Goal: Complete application form

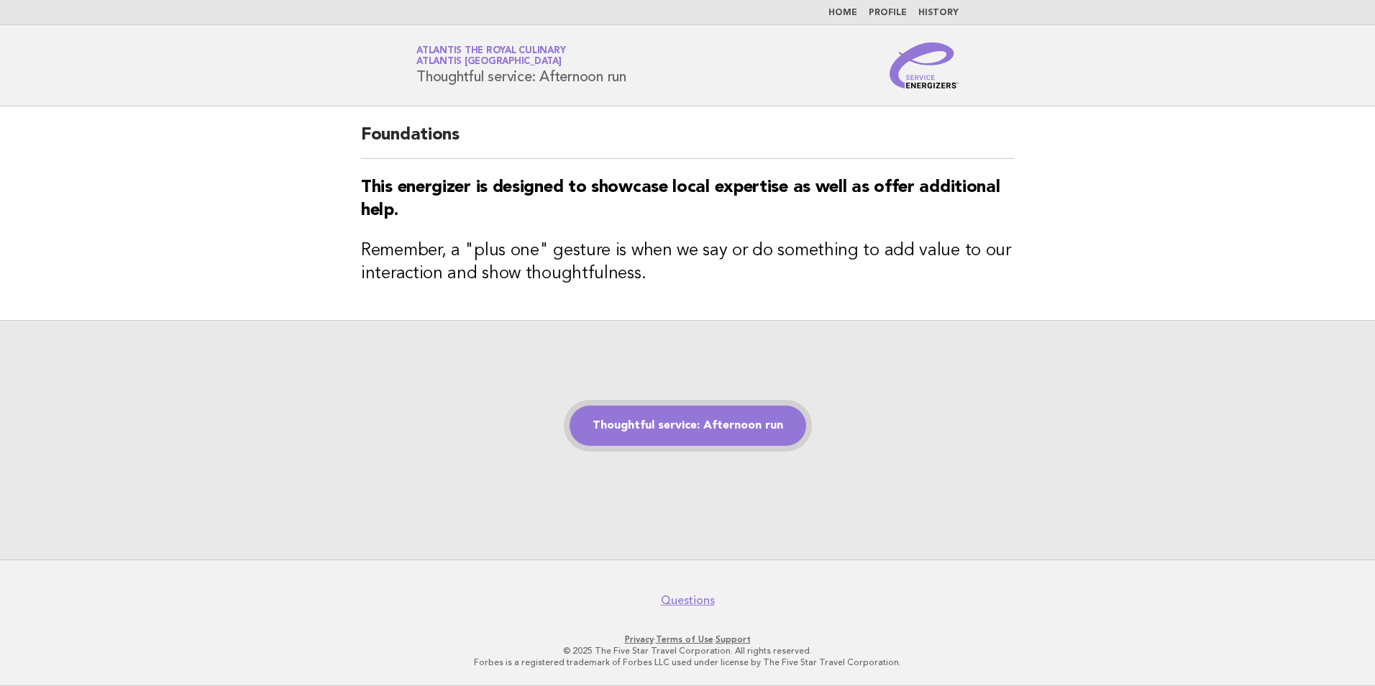
click at [691, 427] on link "Thoughtful service: Afternoon run" at bounding box center [688, 426] width 237 height 40
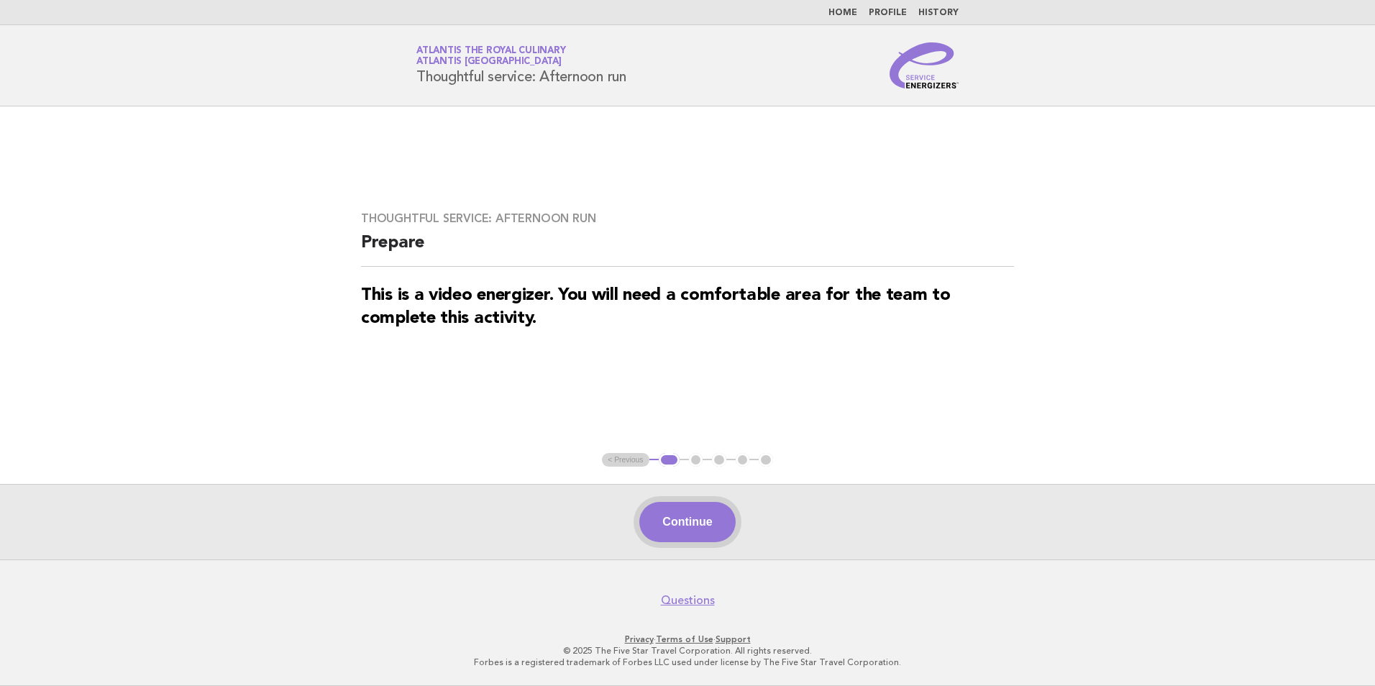
click at [700, 516] on button "Continue" at bounding box center [687, 522] width 96 height 40
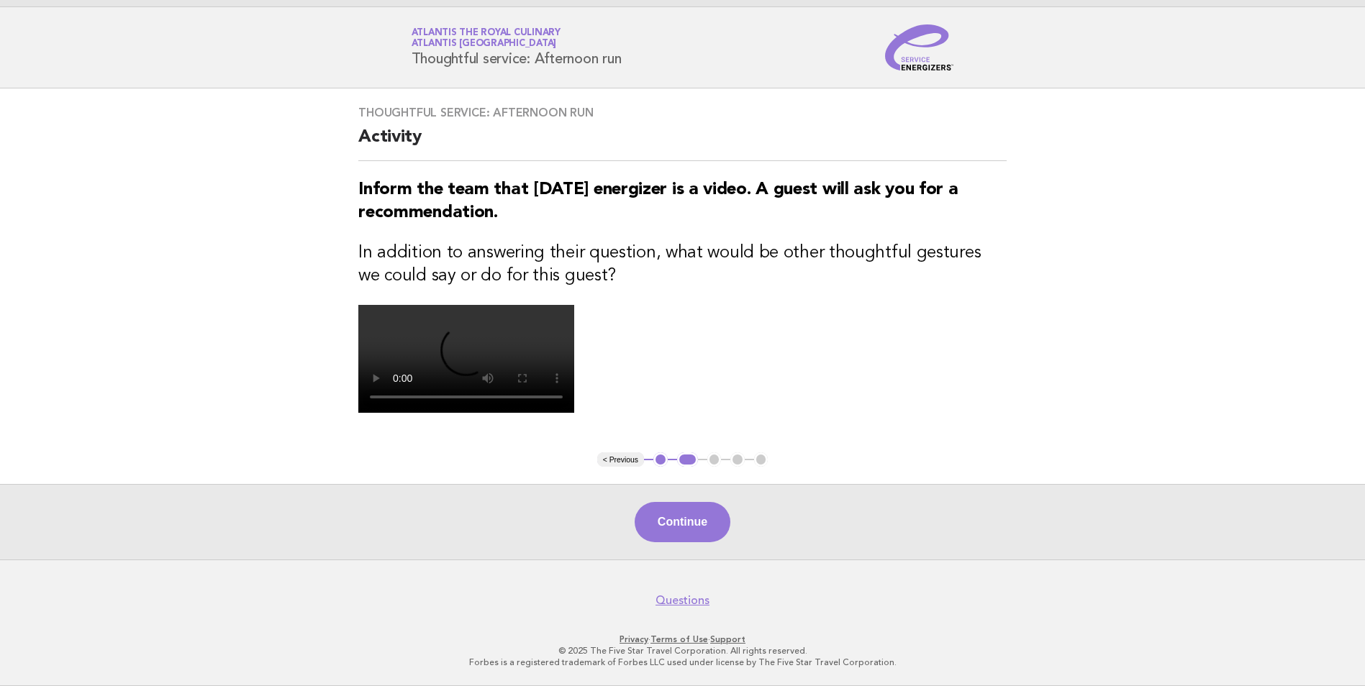
scroll to position [278, 0]
click at [694, 528] on button "Continue" at bounding box center [682, 522] width 96 height 40
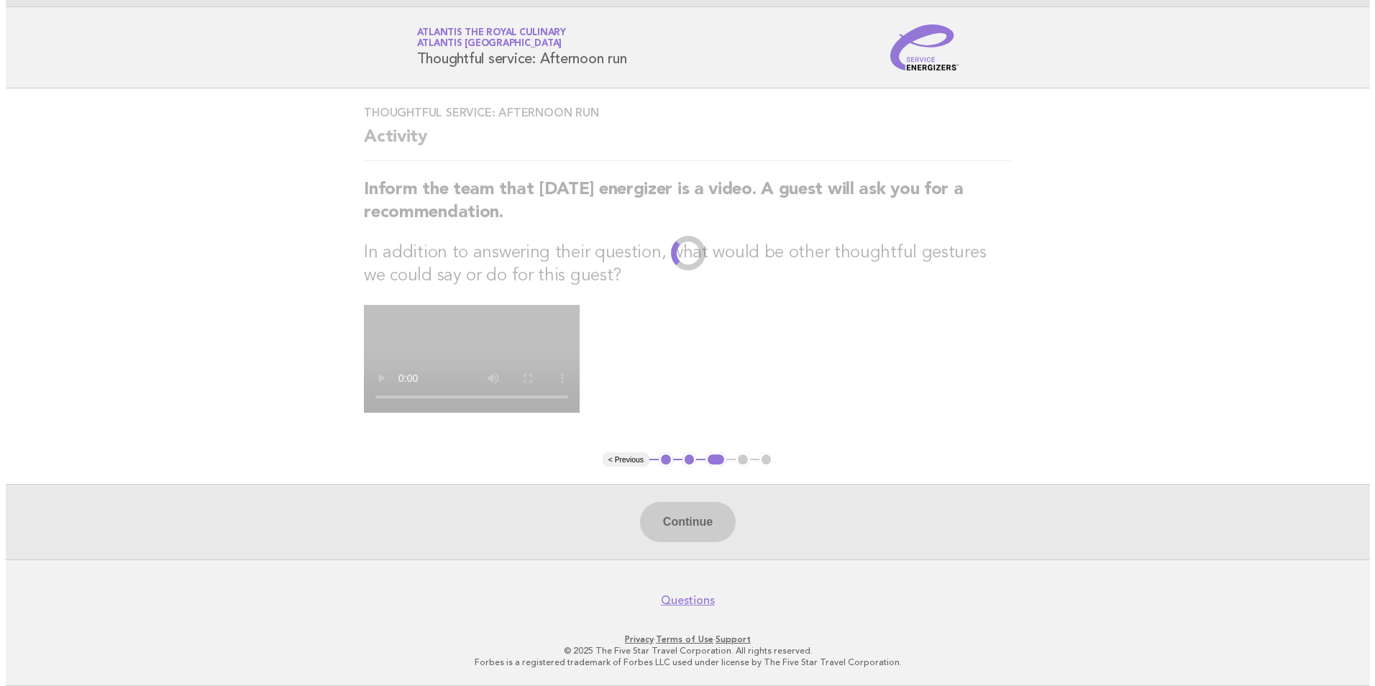
scroll to position [0, 0]
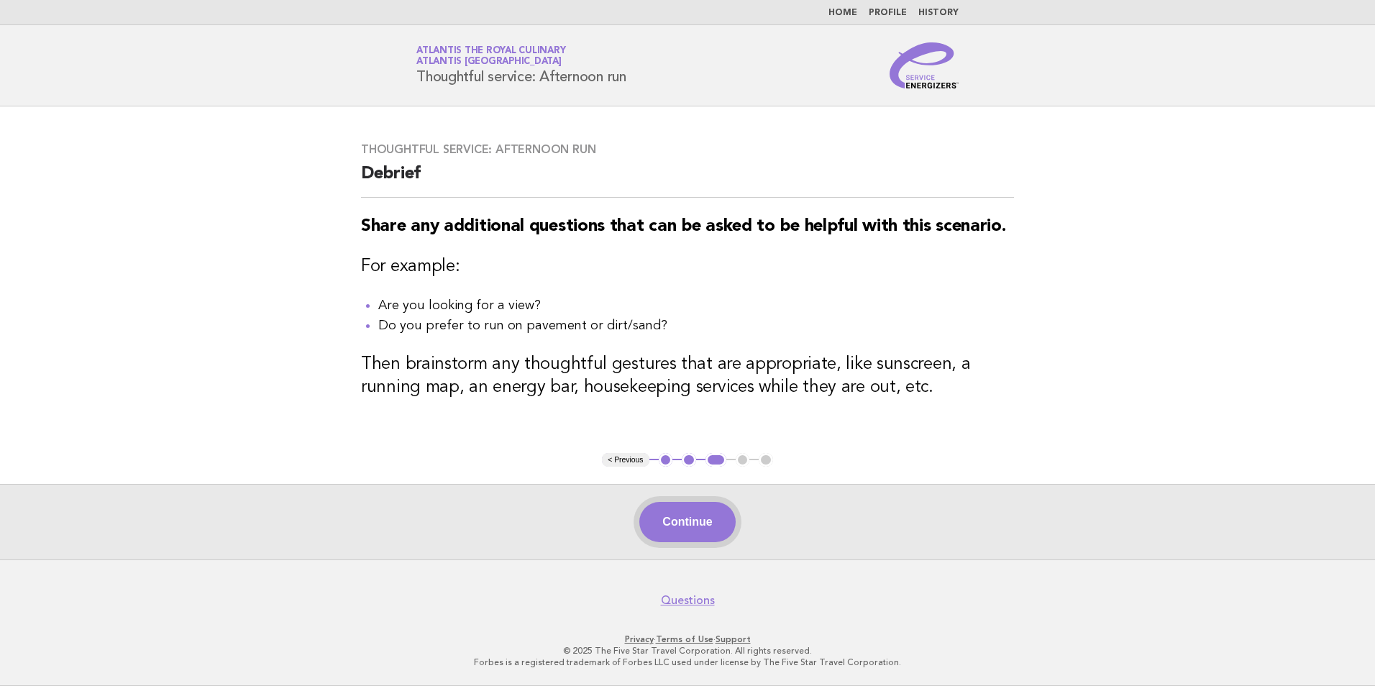
click at [698, 521] on button "Continue" at bounding box center [687, 522] width 96 height 40
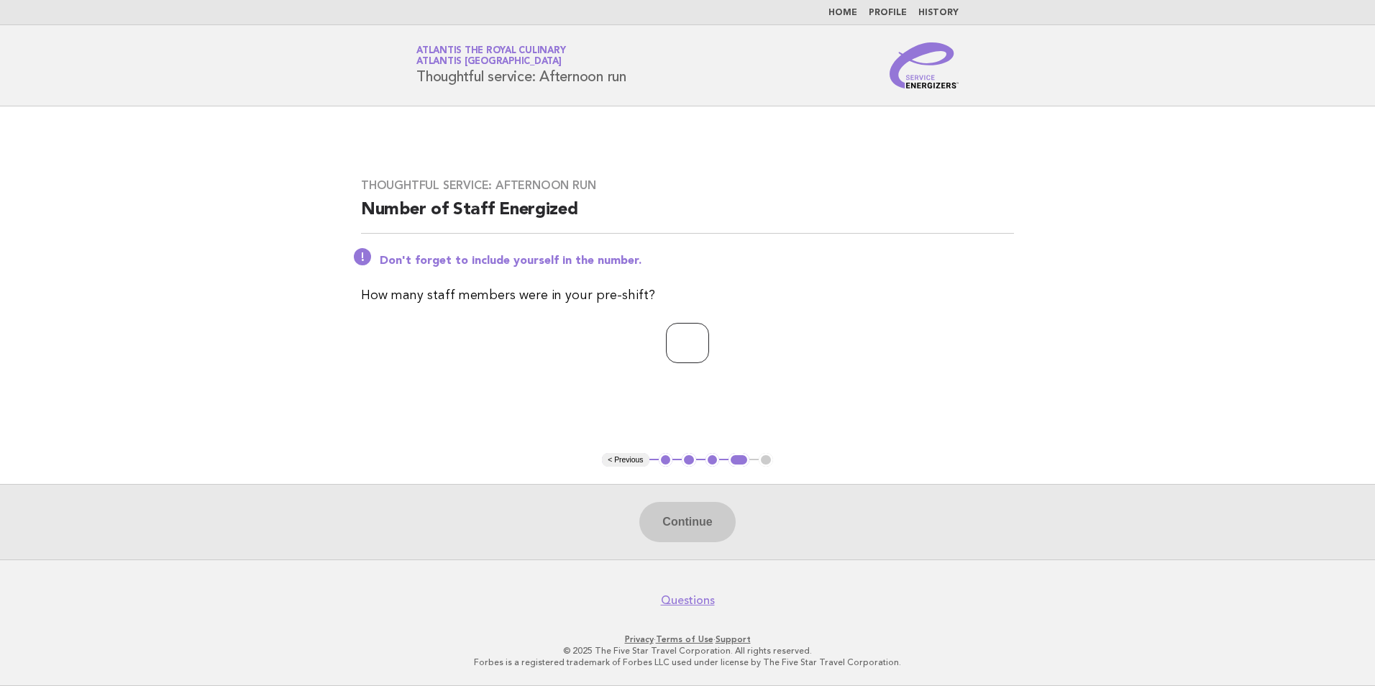
click at [682, 342] on input "number" at bounding box center [687, 343] width 43 height 40
type input "*"
drag, startPoint x: 706, startPoint y: 532, endPoint x: 708, endPoint y: 552, distance: 20.3
click at [705, 532] on button "Continue" at bounding box center [687, 522] width 96 height 40
